Goal: Information Seeking & Learning: Learn about a topic

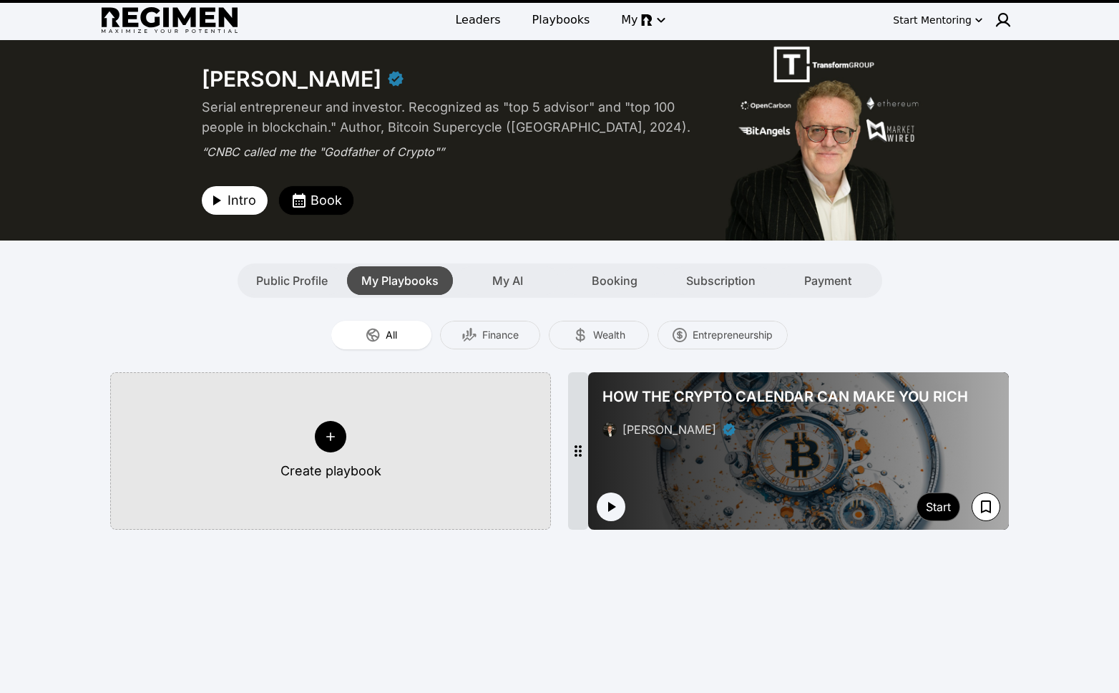
click at [391, 281] on span "My Playbooks" at bounding box center [399, 280] width 77 height 17
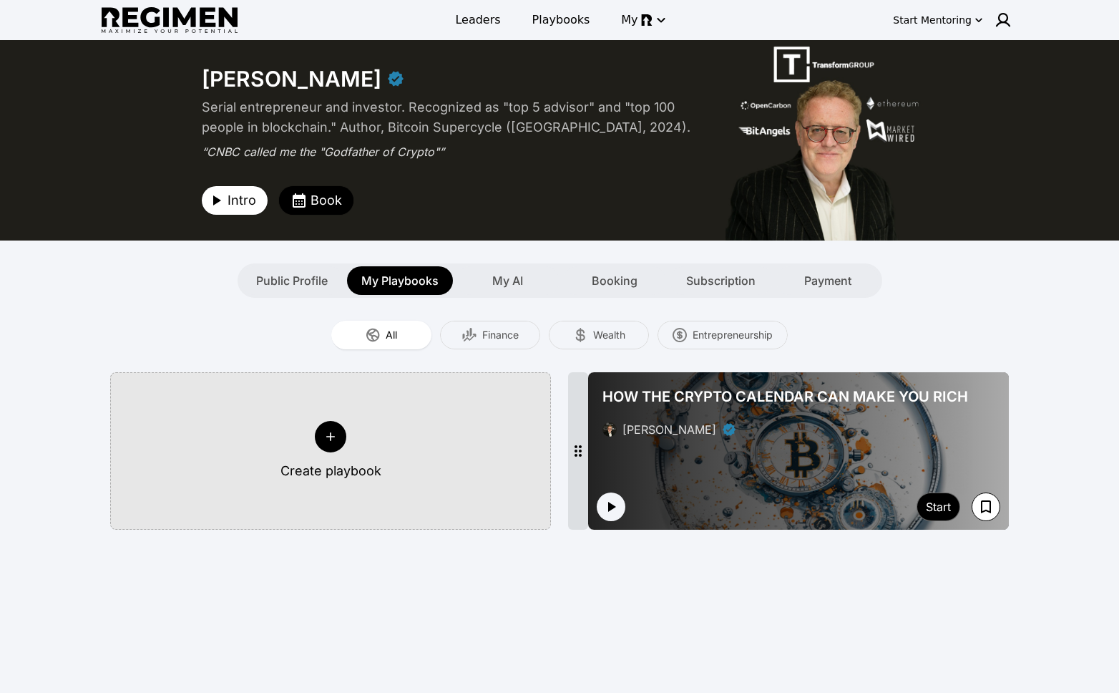
click at [806, 401] on span "HOW THE CRYPTO CALENDAR CAN MAKE YOU RICH" at bounding box center [785, 396] width 366 height 20
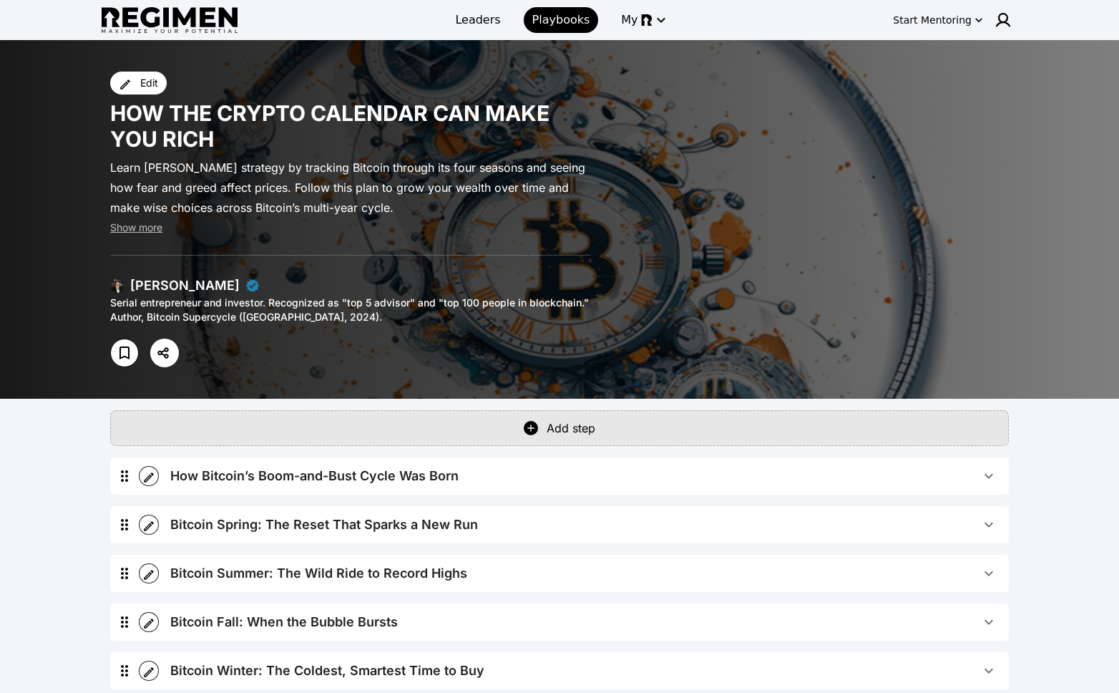
click at [634, 479] on span "How Bitcoin’s Boom-and-Bust Cycle Was Born" at bounding box center [575, 476] width 810 height 20
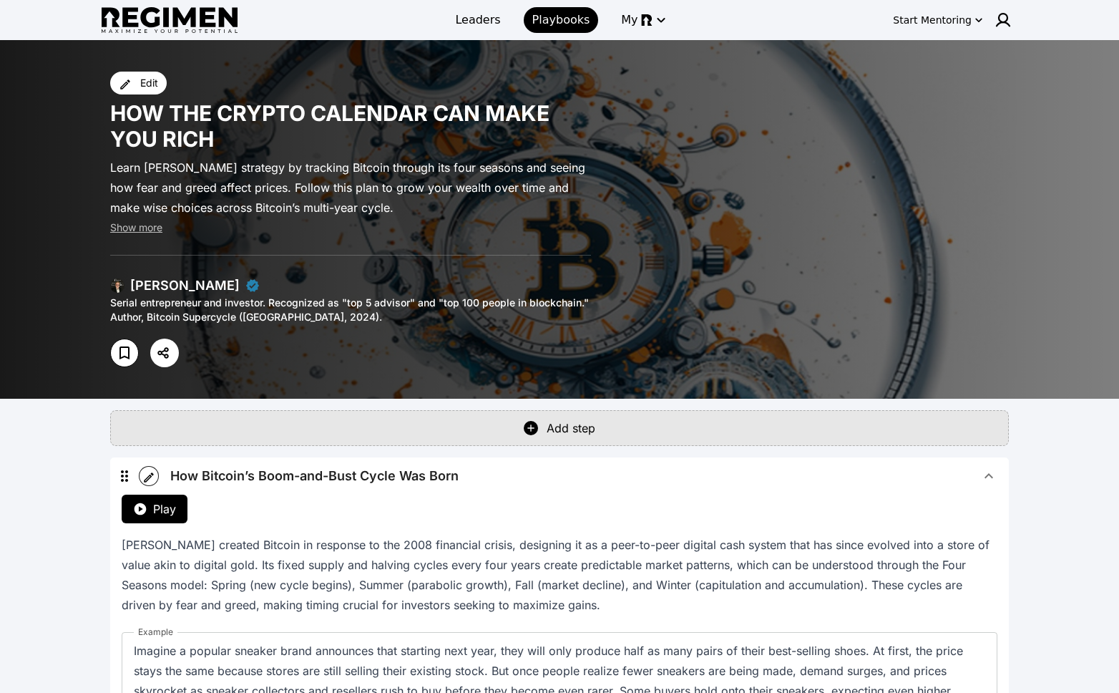
click at [634, 478] on span "How Bitcoin’s Boom-and-Bust Cycle Was Born" at bounding box center [575, 476] width 810 height 20
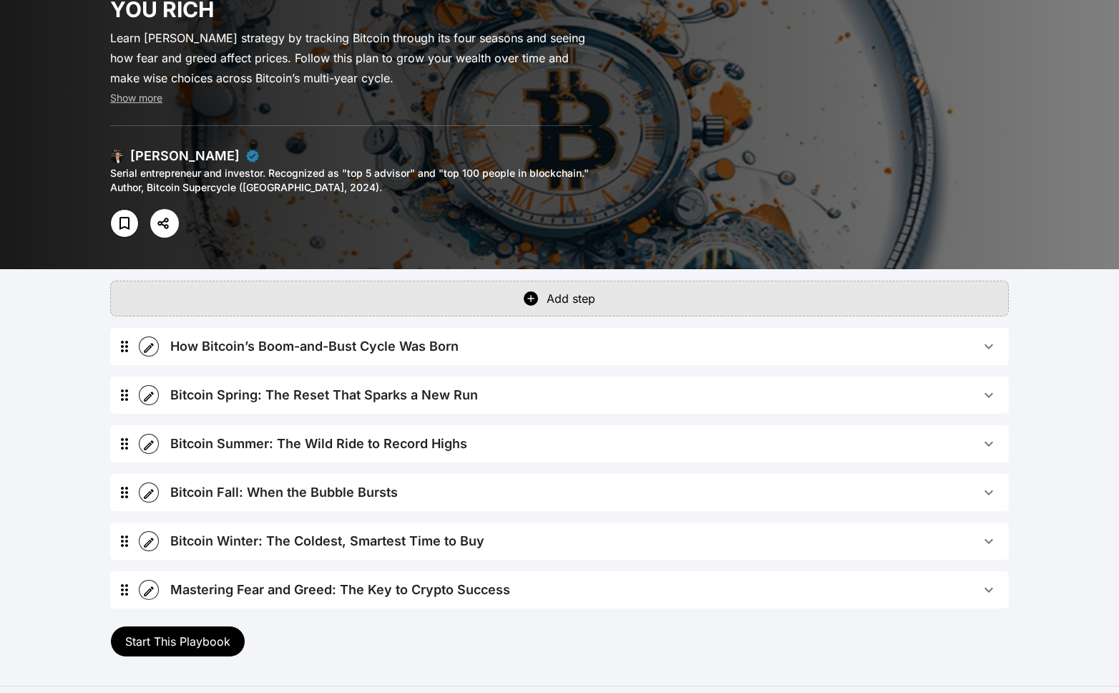
scroll to position [158, 0]
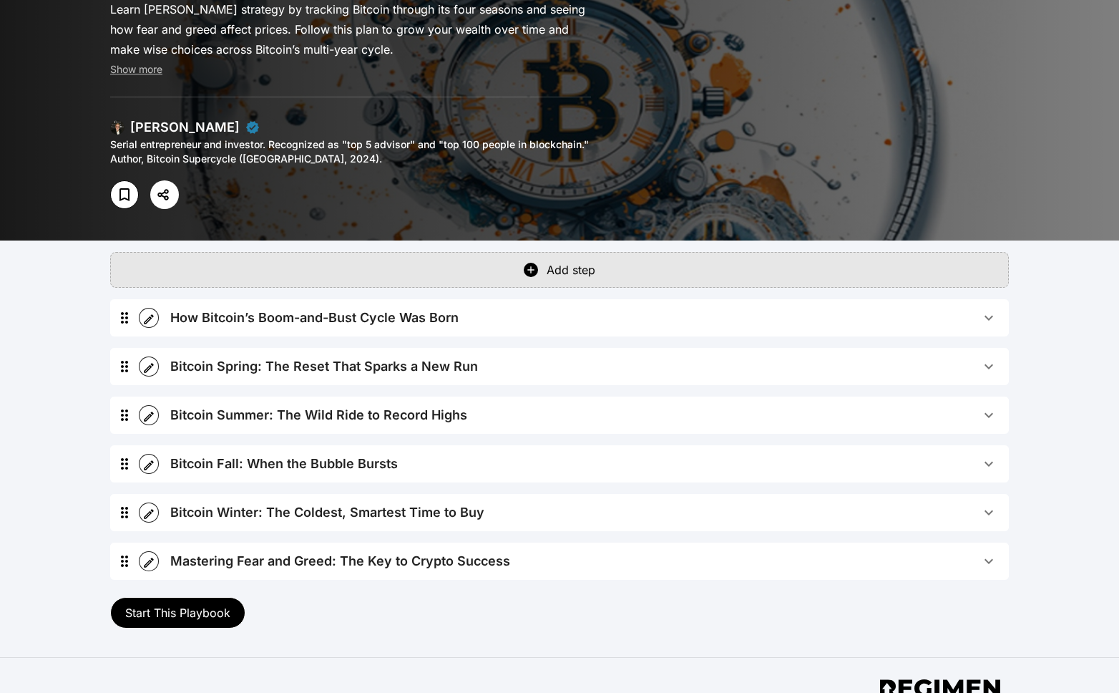
click at [283, 315] on div "How Bitcoin’s Boom-and-Bust Cycle Was Born" at bounding box center [314, 318] width 288 height 20
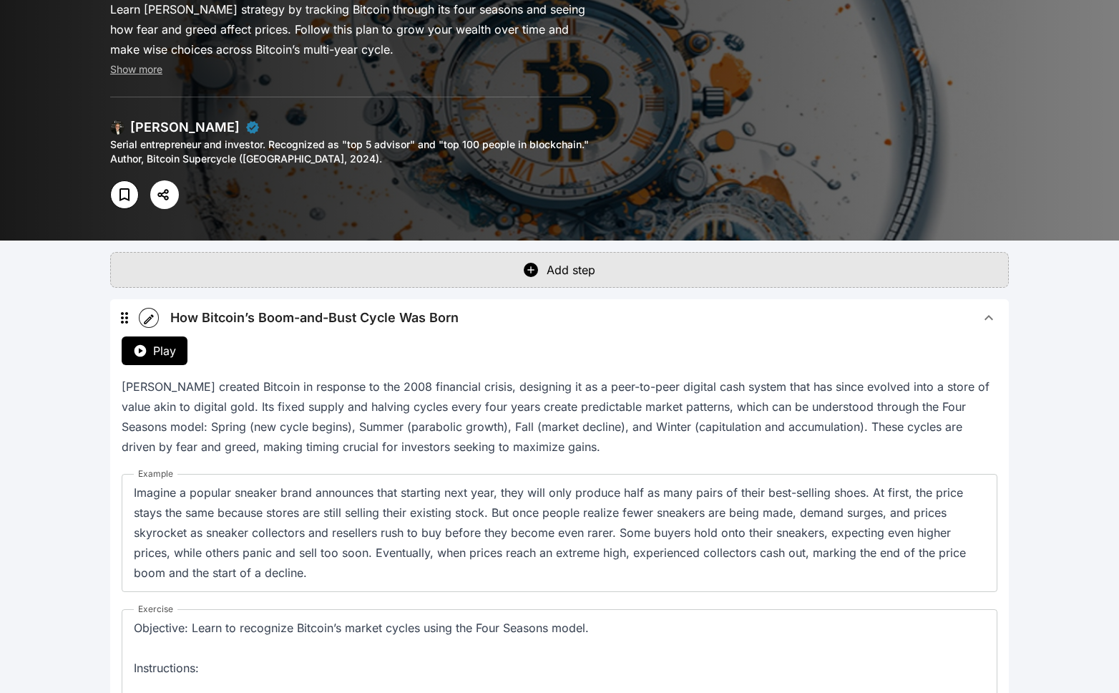
click at [161, 352] on span "Play" at bounding box center [164, 350] width 23 height 17
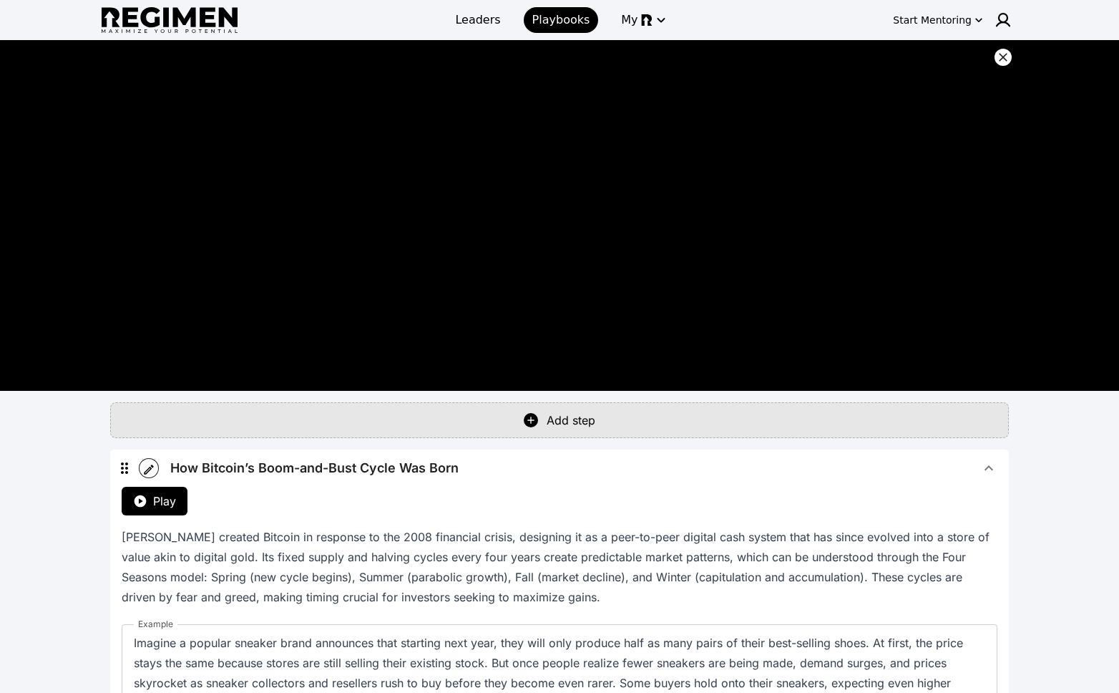
click at [924, 459] on span "How Bitcoin’s Boom-and-Bust Cycle Was Born" at bounding box center [575, 468] width 810 height 20
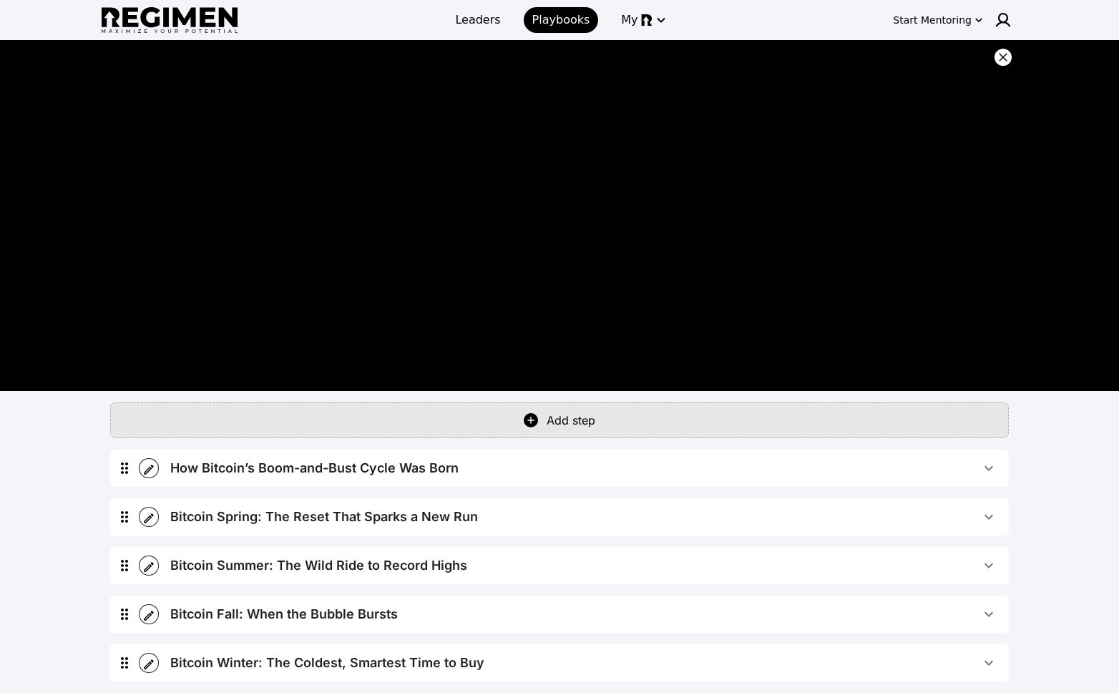
click at [649, 512] on span "Bitcoin Spring: The Reset That Sparks a New Run" at bounding box center [575, 517] width 810 height 20
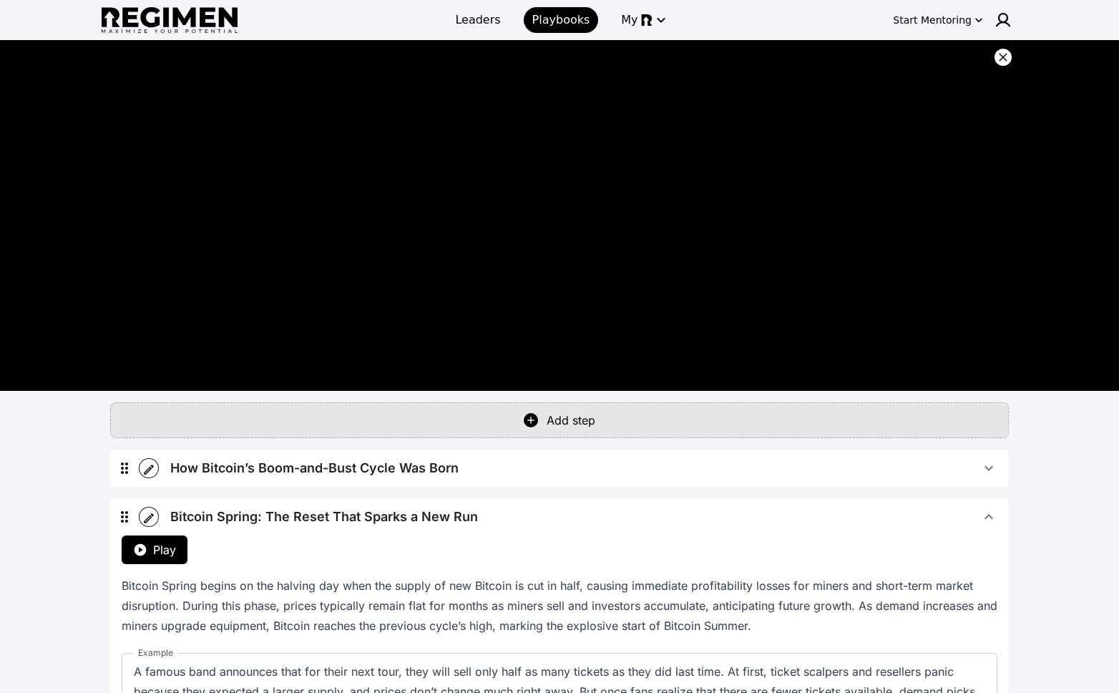
click at [170, 560] on button "Play" at bounding box center [155, 549] width 66 height 29
click at [963, 512] on span "Bitcoin Spring: The Reset That Sparks a New Run" at bounding box center [575, 517] width 810 height 20
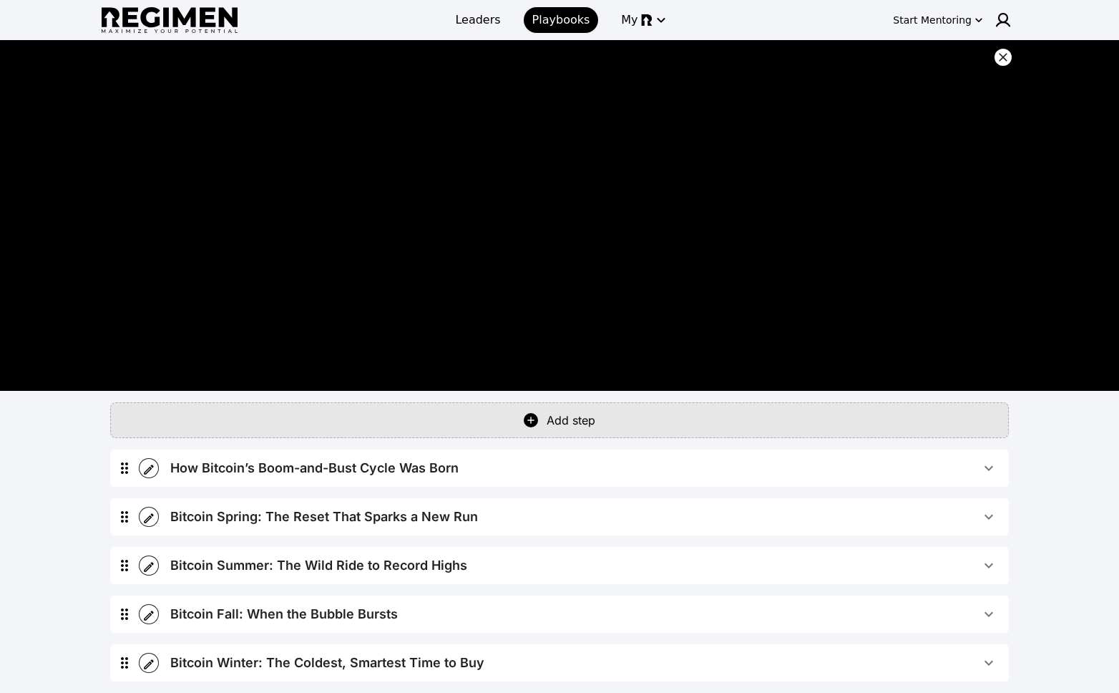
click at [467, 575] on button "Bitcoin Summer: The Wild Ride to Record Highs" at bounding box center [584, 565] width 850 height 37
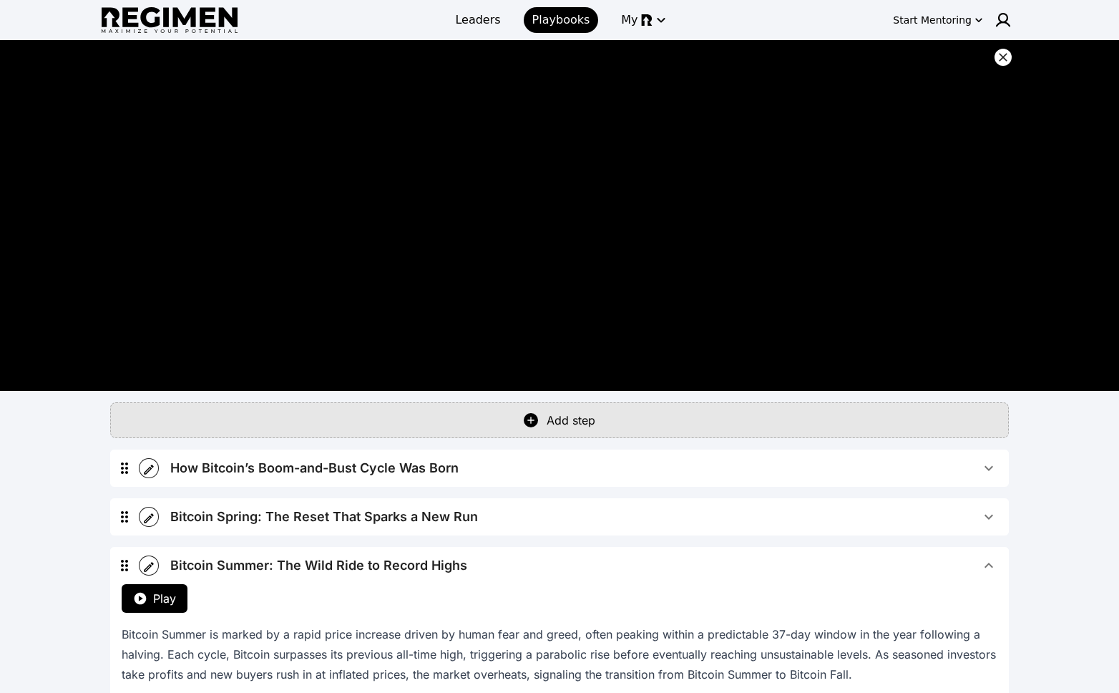
click at [155, 595] on span "Play" at bounding box center [164, 598] width 23 height 17
click at [313, 565] on div "Bitcoin Summer: The Wild Ride to Record Highs" at bounding box center [318, 565] width 297 height 20
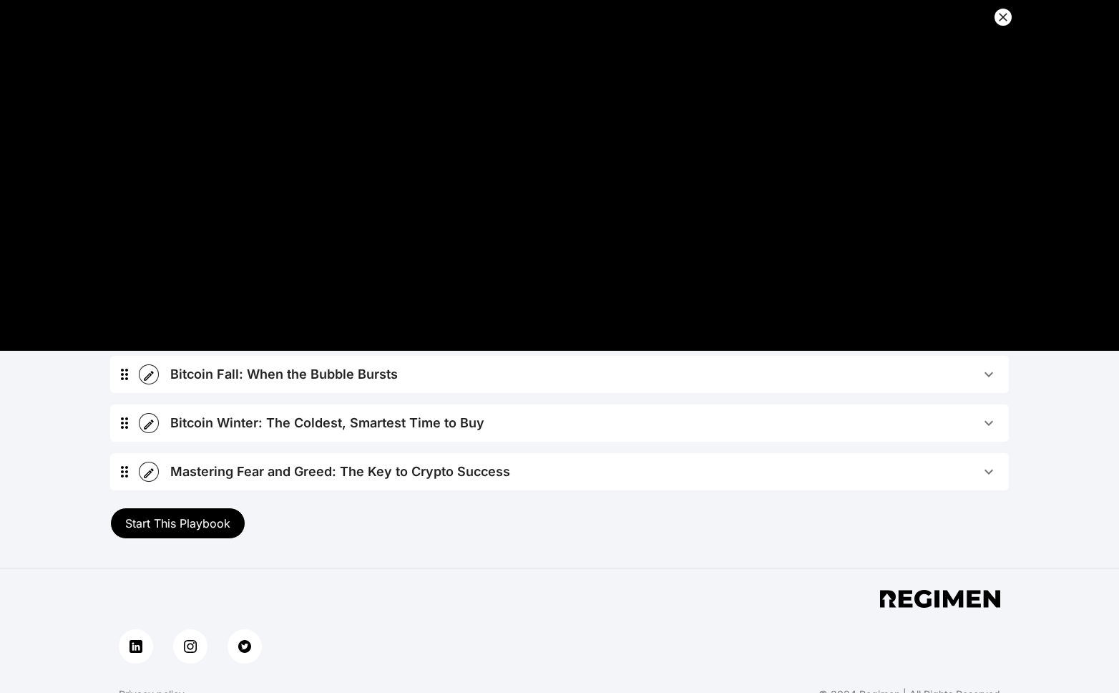
scroll to position [241, 0]
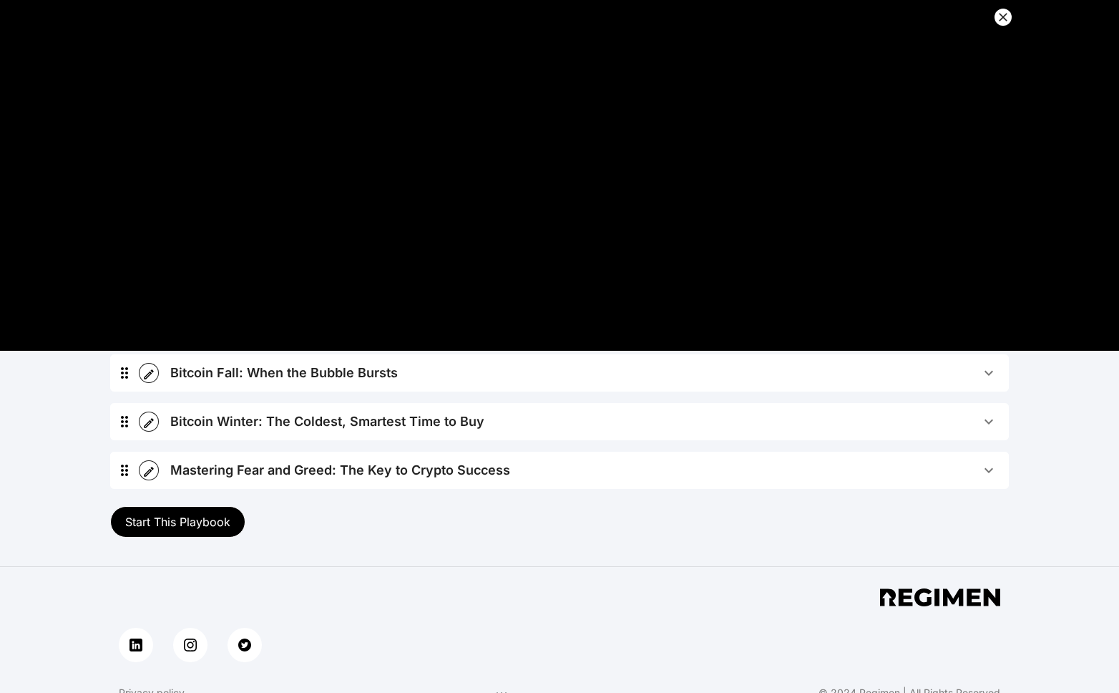
click at [275, 474] on div "Mastering Fear and Greed: The Key to Crypto Success" at bounding box center [340, 470] width 340 height 20
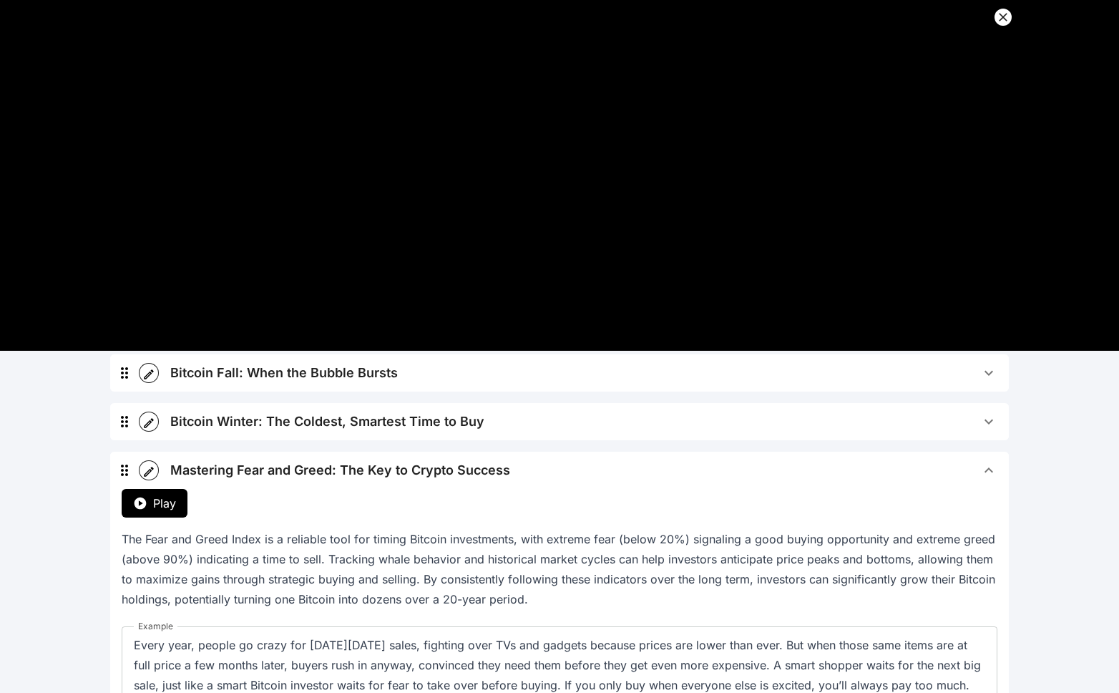
click at [126, 504] on button "Play" at bounding box center [155, 503] width 66 height 29
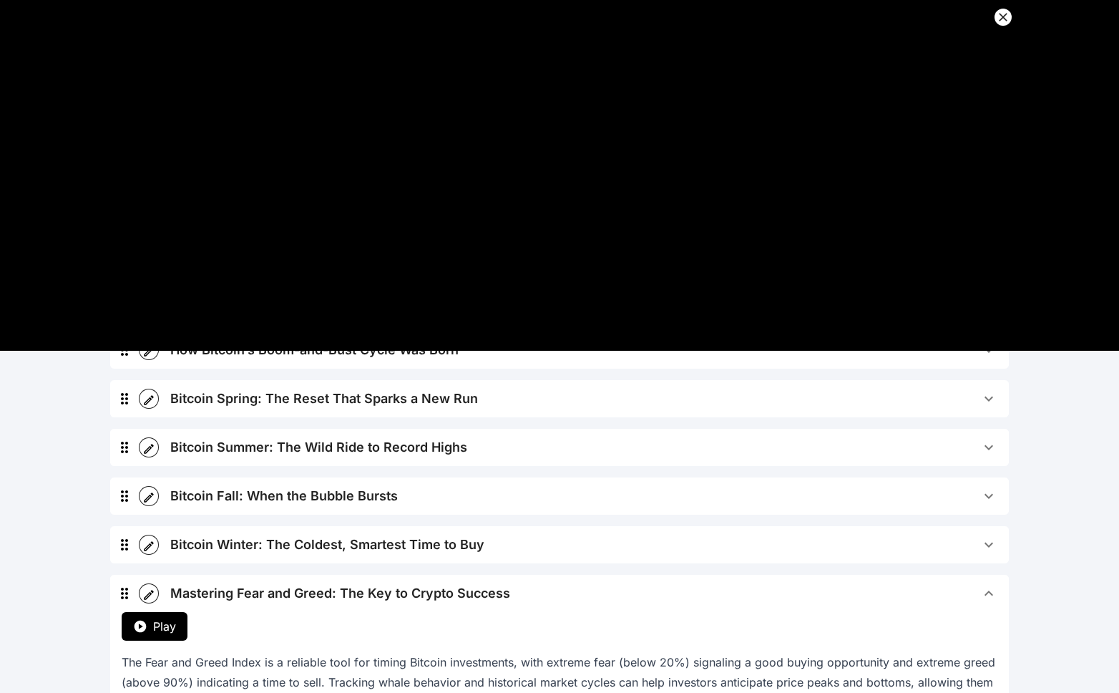
click at [275, 543] on div "Bitcoin Winter: The Coldest, Smartest Time to Buy" at bounding box center [327, 545] width 314 height 20
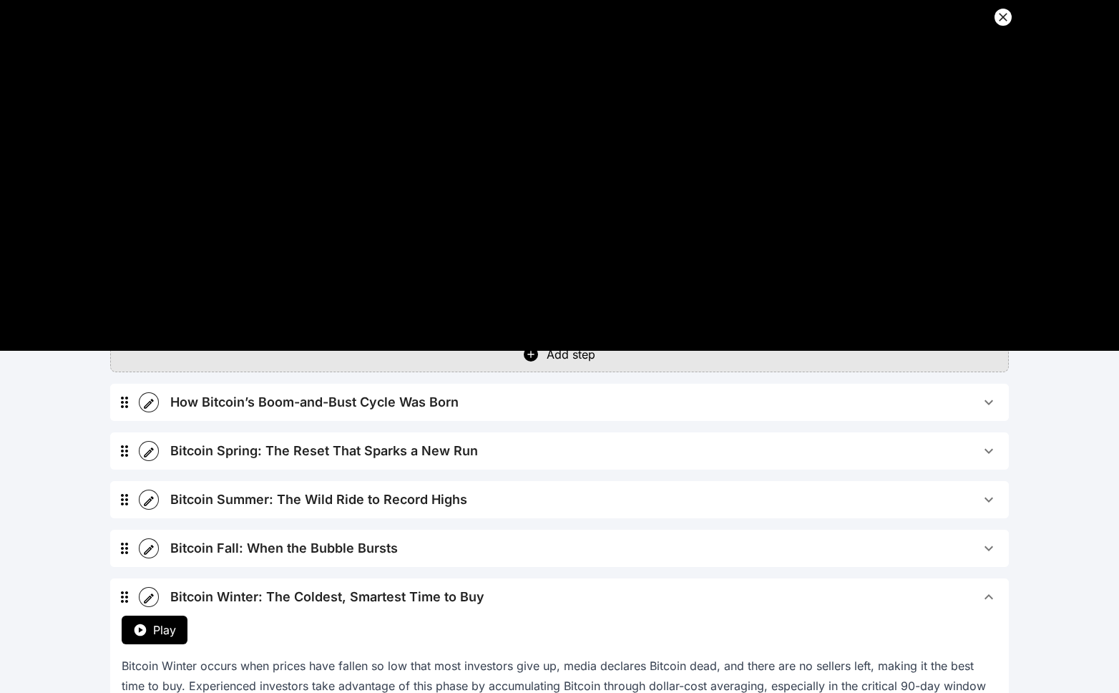
scroll to position [0, 0]
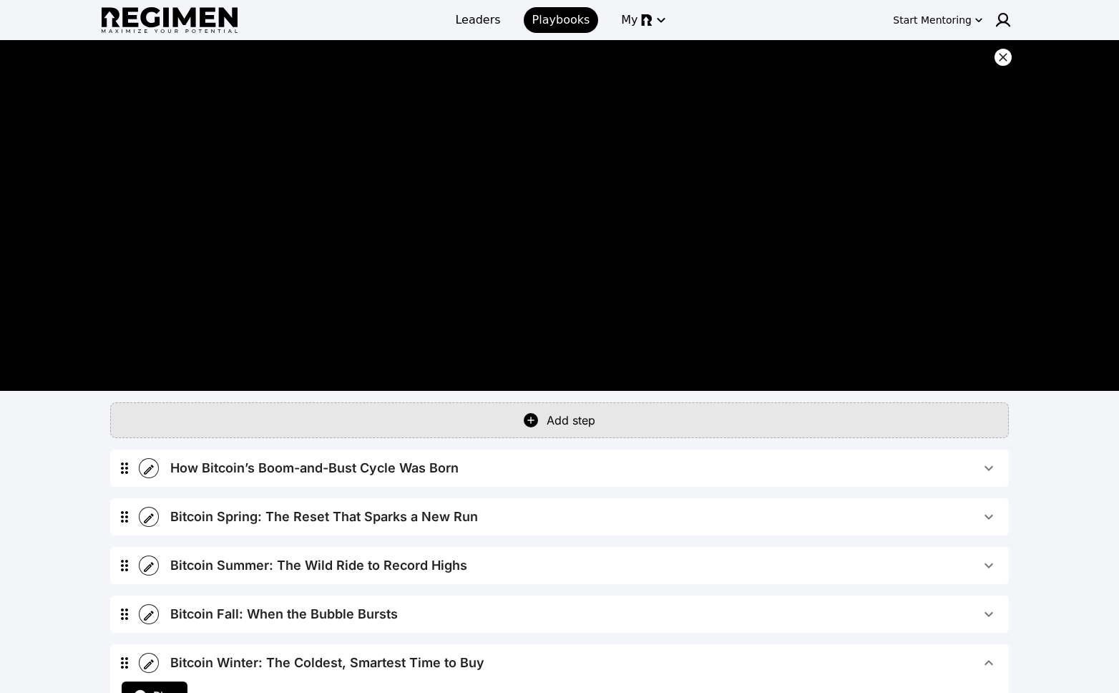
click at [363, 465] on div "How Bitcoin’s Boom-and-Bust Cycle Was Born" at bounding box center [314, 468] width 288 height 20
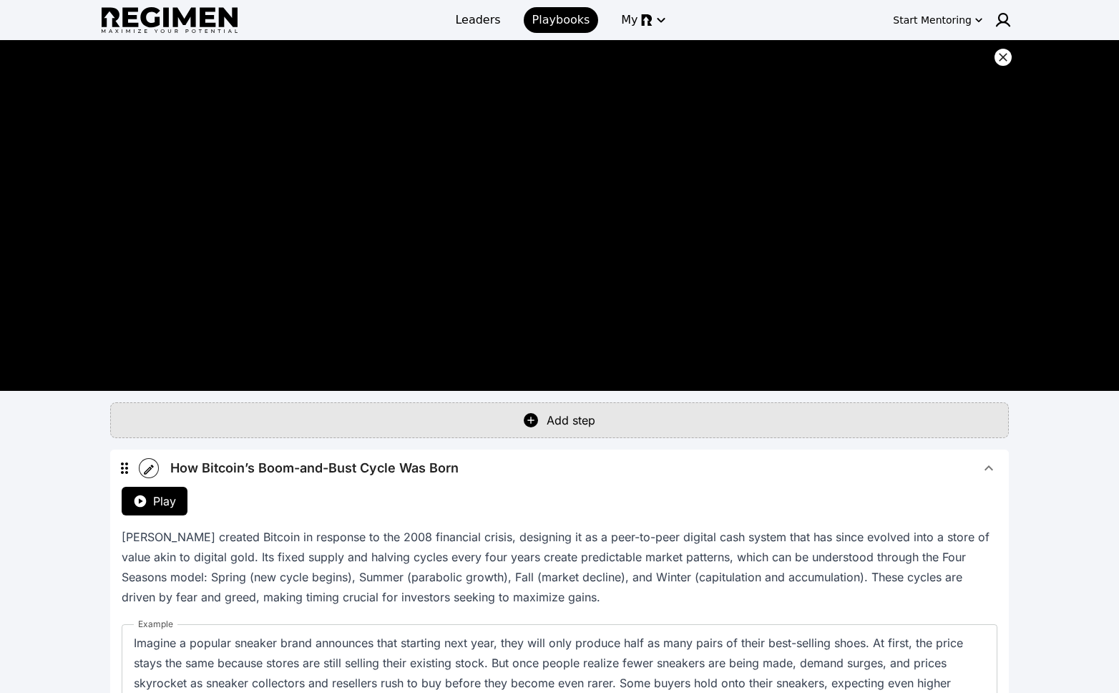
click at [156, 511] on button "Play" at bounding box center [155, 501] width 66 height 29
click at [979, 465] on span "How Bitcoin’s Boom-and-Bust Cycle Was Born" at bounding box center [575, 468] width 810 height 20
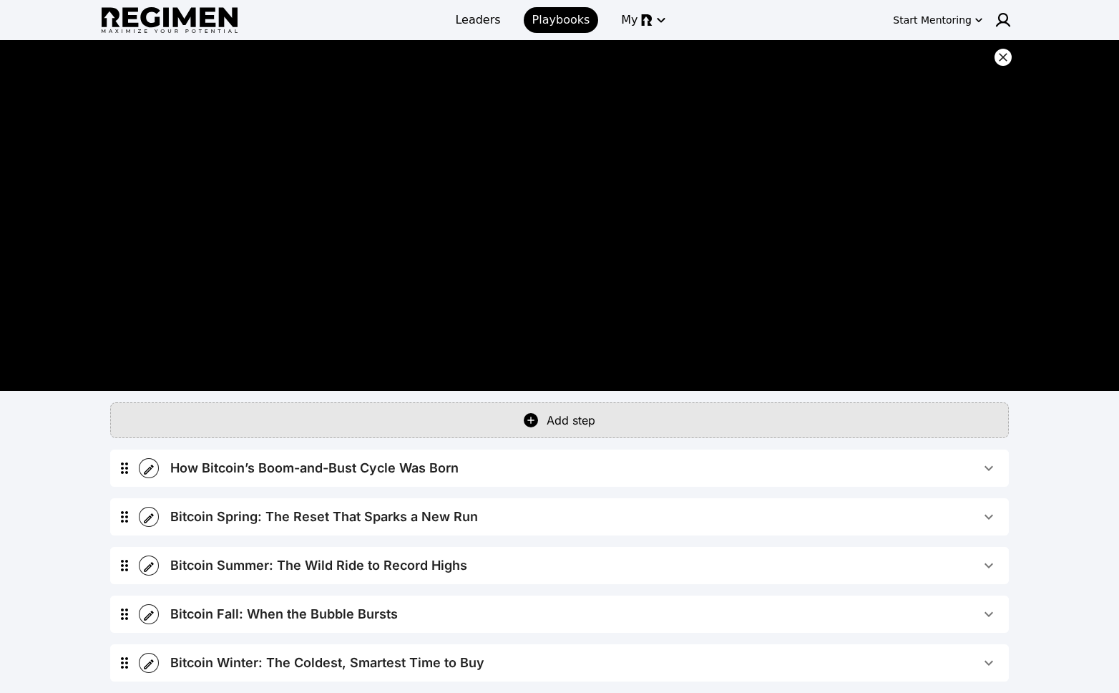
drag, startPoint x: 801, startPoint y: 517, endPoint x: 411, endPoint y: 517, distance: 390.0
click at [800, 517] on span "Bitcoin Spring: The Reset That Sparks a New Run" at bounding box center [575, 517] width 810 height 20
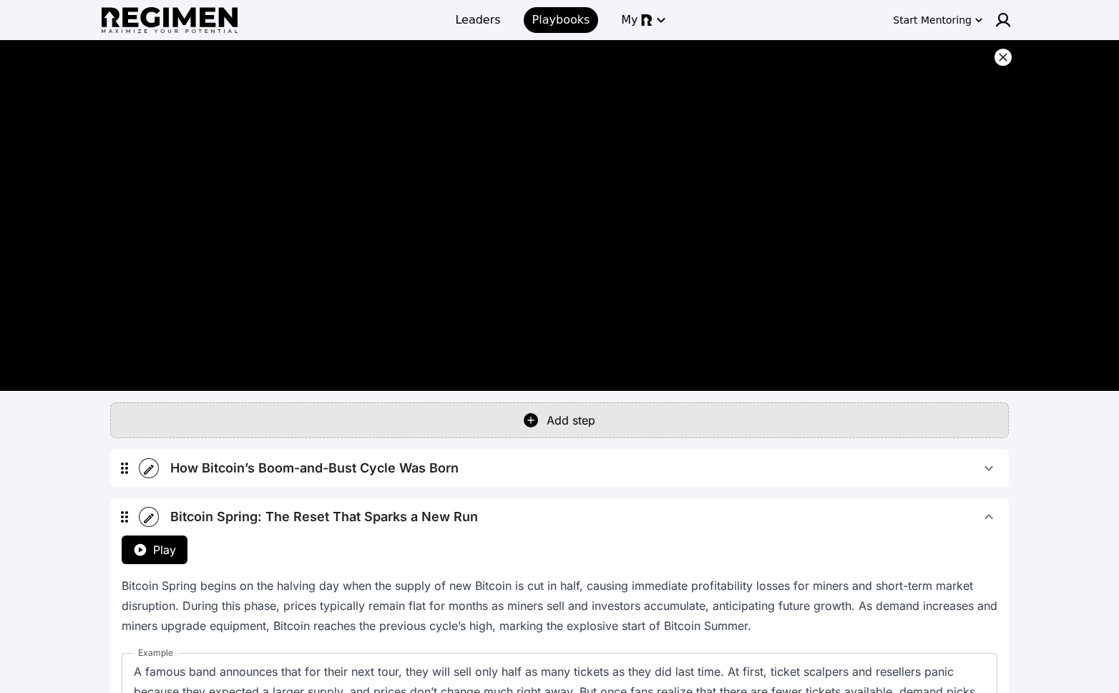
click at [147, 556] on icon "button" at bounding box center [140, 549] width 14 height 14
click at [904, 511] on span "Bitcoin Spring: The Reset That Sparks a New Run" at bounding box center [575, 517] width 810 height 20
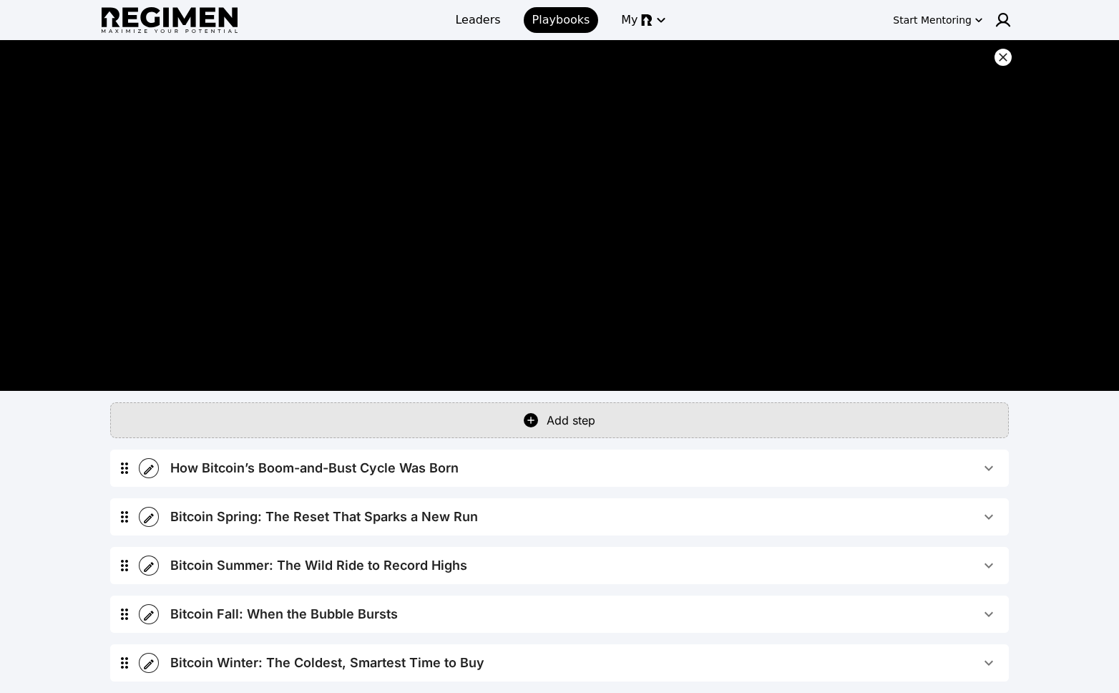
click at [308, 560] on div "Bitcoin Summer: The Wild Ride to Record Highs" at bounding box center [318, 565] width 297 height 20
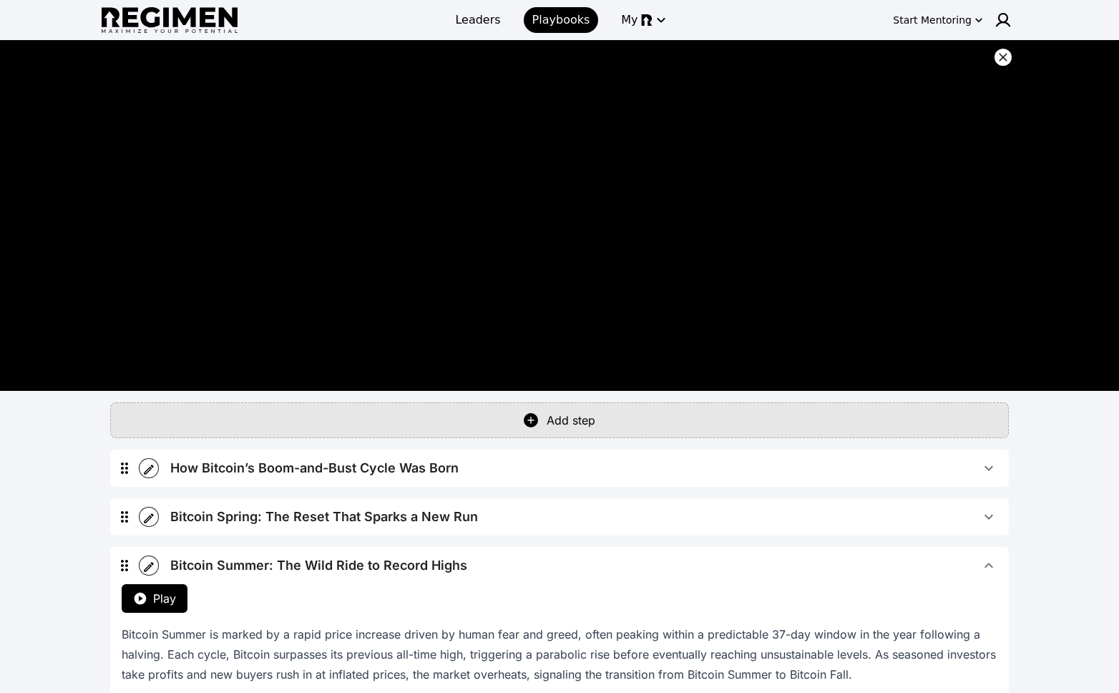
click at [154, 590] on span "Play" at bounding box center [164, 598] width 23 height 17
click at [956, 569] on span "Bitcoin Summer: The Wild Ride to Record Highs" at bounding box center [575, 565] width 810 height 20
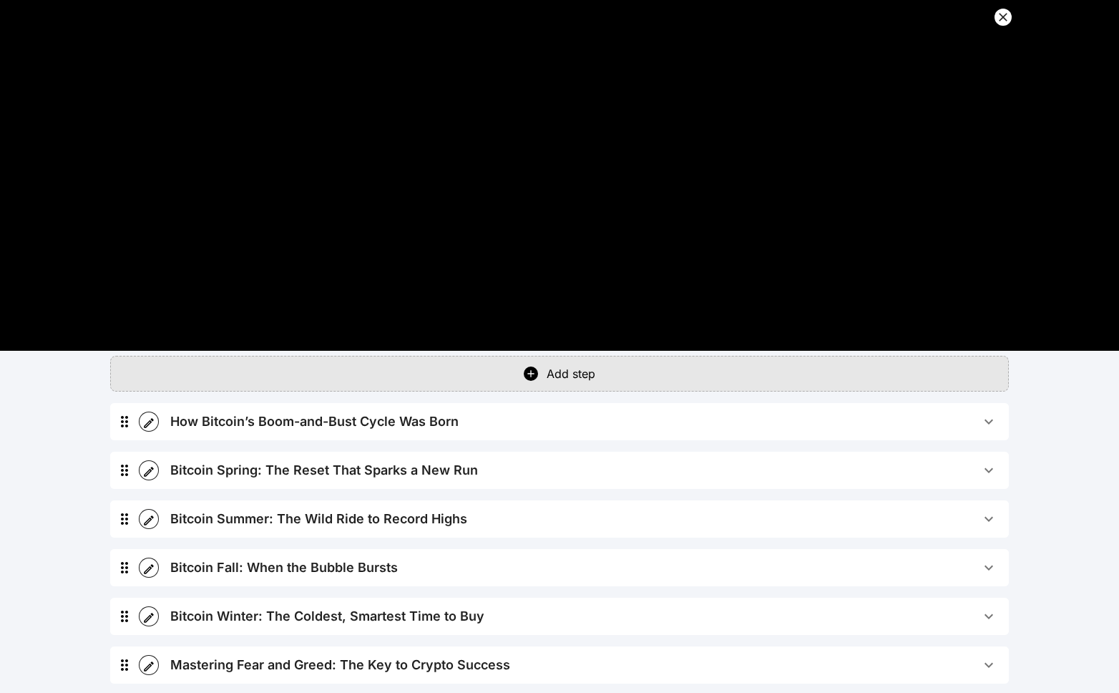
scroll to position [74, 0]
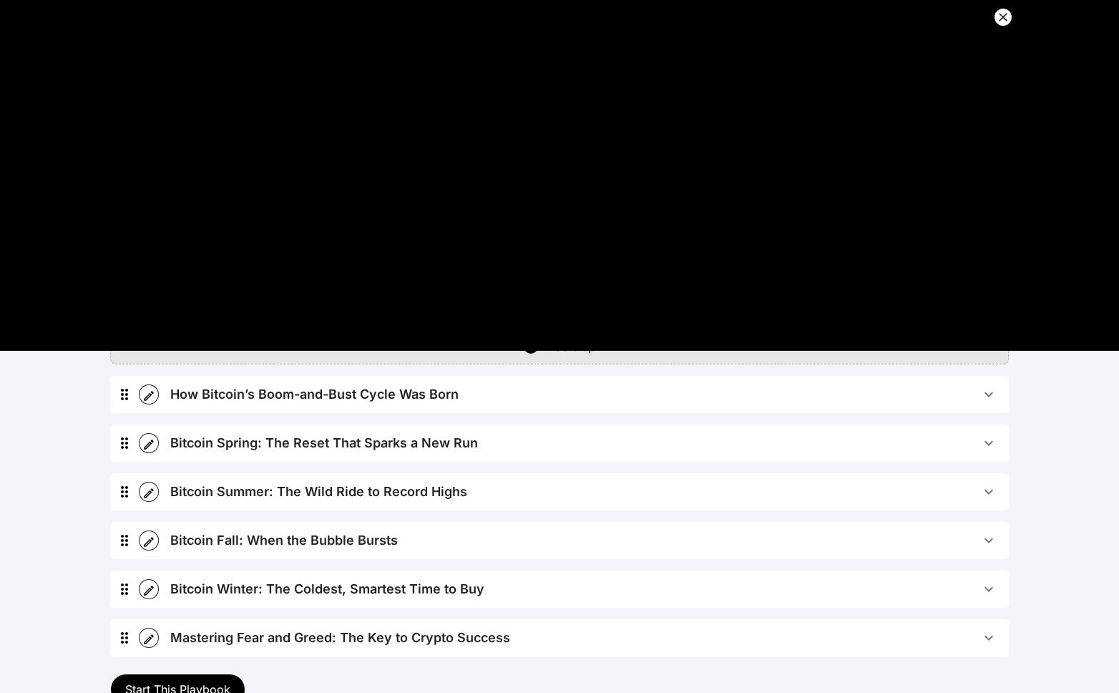
click at [267, 535] on div "Bitcoin Fall: When the Bubble Bursts" at bounding box center [284, 540] width 228 height 20
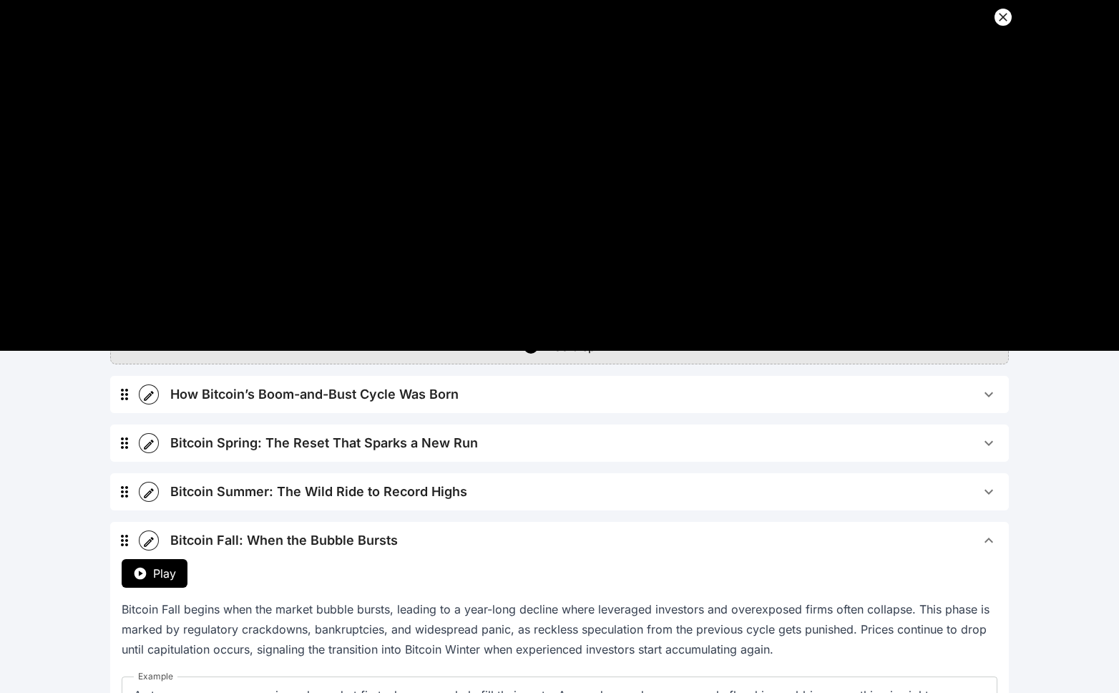
click at [142, 562] on button "Play" at bounding box center [155, 573] width 66 height 29
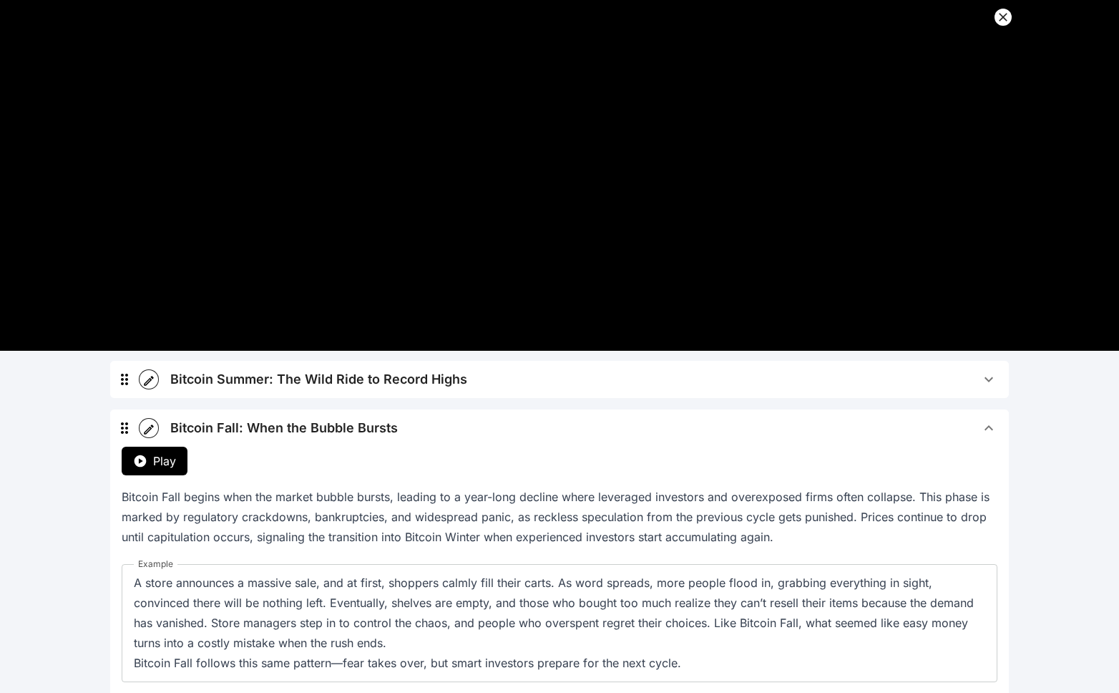
scroll to position [187, 0]
click at [306, 422] on div "Bitcoin Fall: When the Bubble Bursts" at bounding box center [284, 427] width 228 height 20
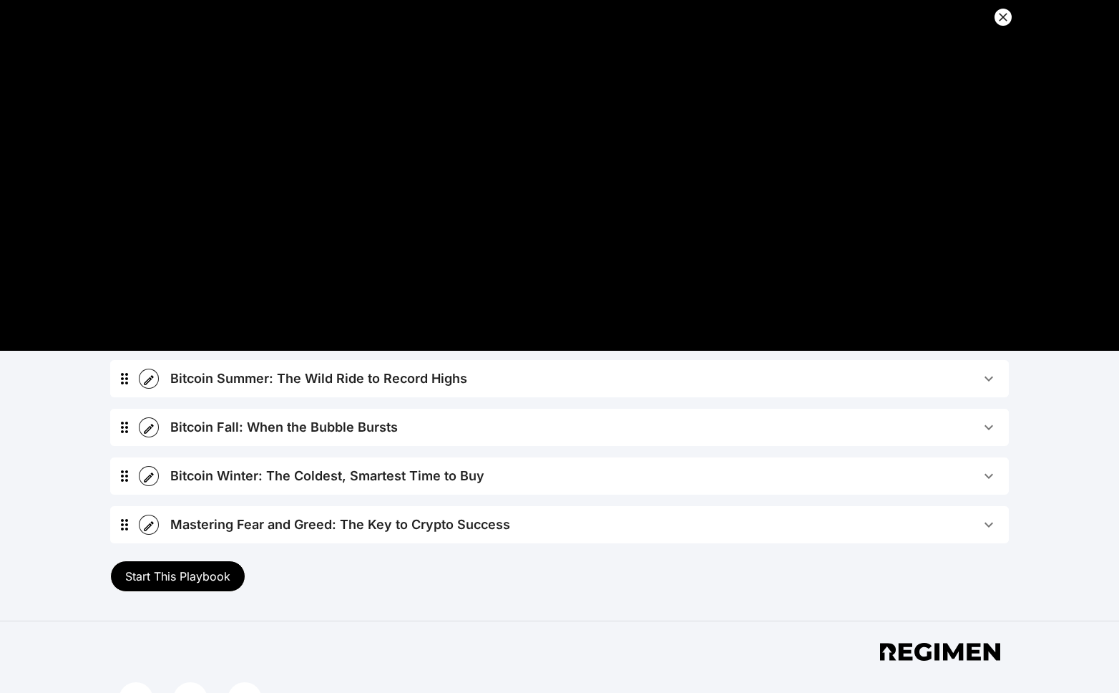
click at [305, 476] on div "Bitcoin Winter: The Coldest, Smartest Time to Buy" at bounding box center [327, 476] width 314 height 20
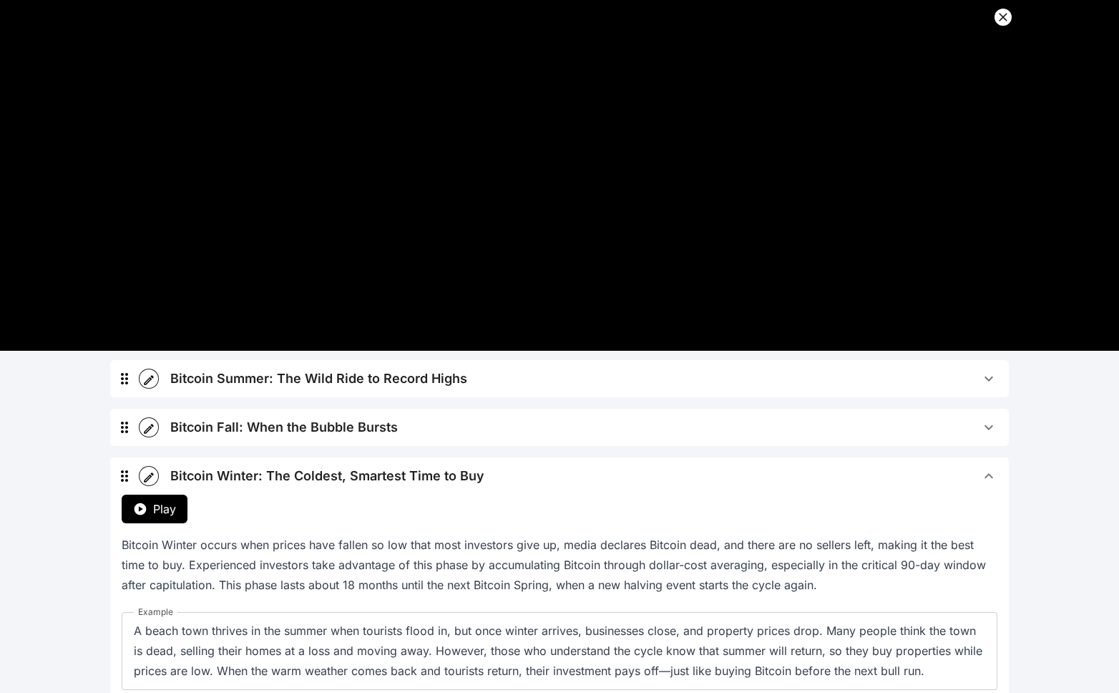
click at [153, 504] on span "Play" at bounding box center [164, 508] width 23 height 17
click at [260, 474] on div "Bitcoin Winter: The Coldest, Smartest Time to Buy" at bounding box center [327, 476] width 314 height 20
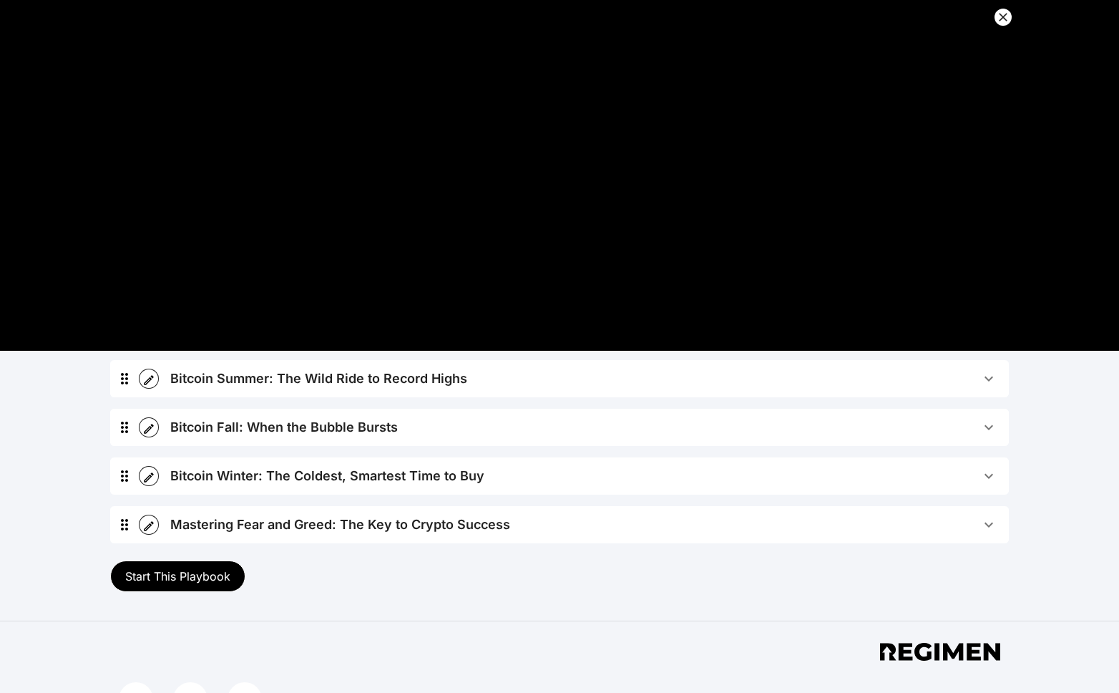
click at [285, 517] on div "Mastering Fear and Greed: The Key to Crypto Success" at bounding box center [340, 524] width 340 height 20
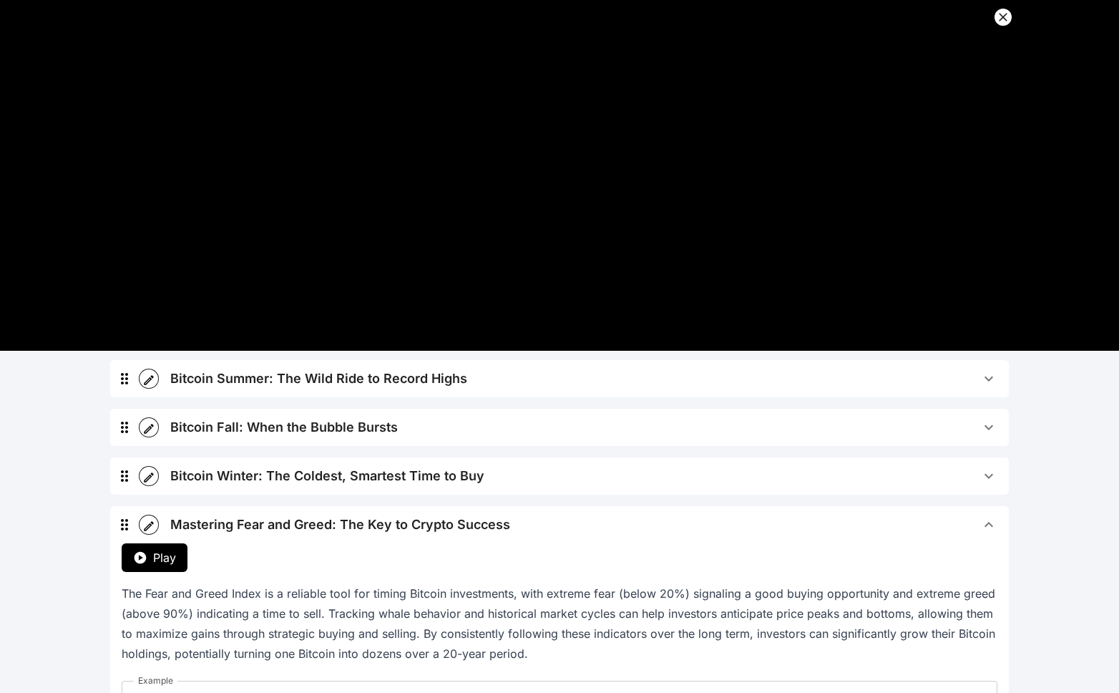
click at [172, 565] on span "Play" at bounding box center [164, 557] width 23 height 17
click at [162, 555] on span "Play" at bounding box center [164, 557] width 23 height 17
click at [1000, 19] on icon at bounding box center [1003, 17] width 9 height 9
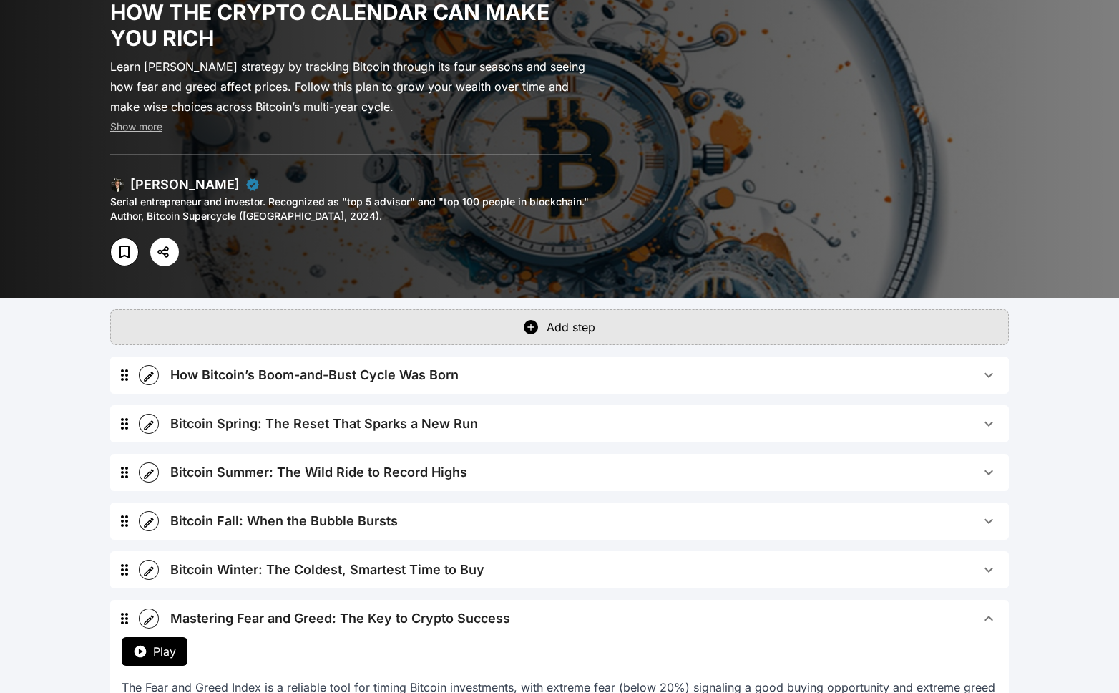
scroll to position [0, 0]
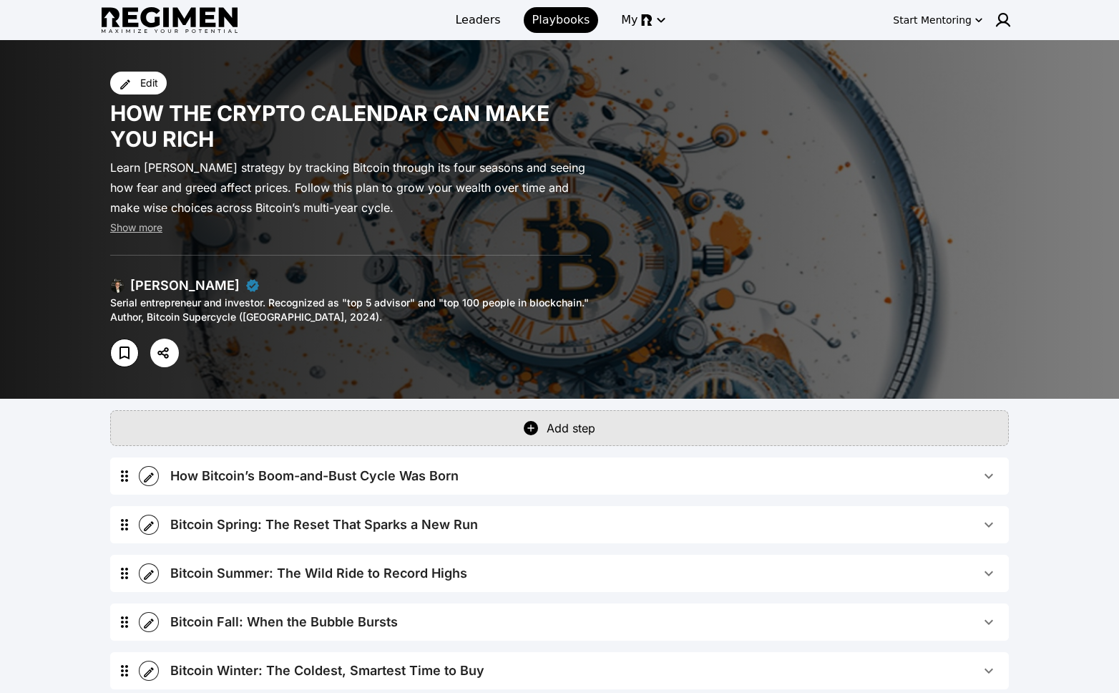
click at [122, 285] on img at bounding box center [117, 285] width 14 height 14
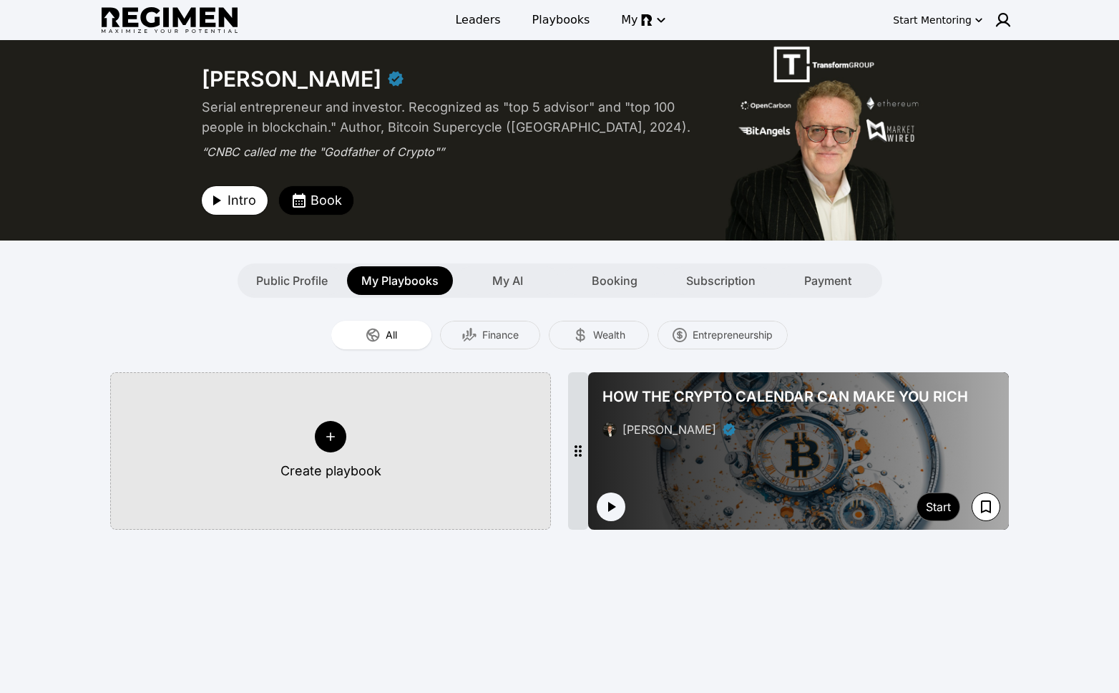
click at [214, 201] on icon "button" at bounding box center [217, 200] width 8 height 10
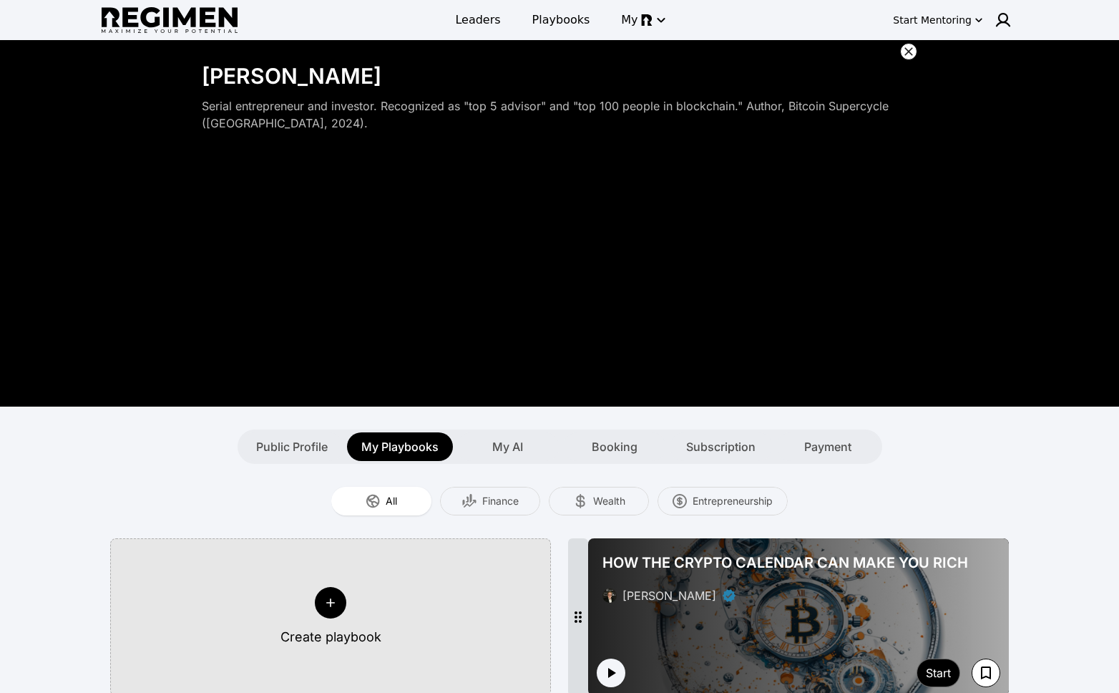
click at [909, 55] on icon at bounding box center [909, 51] width 14 height 14
